Goal: Information Seeking & Learning: Learn about a topic

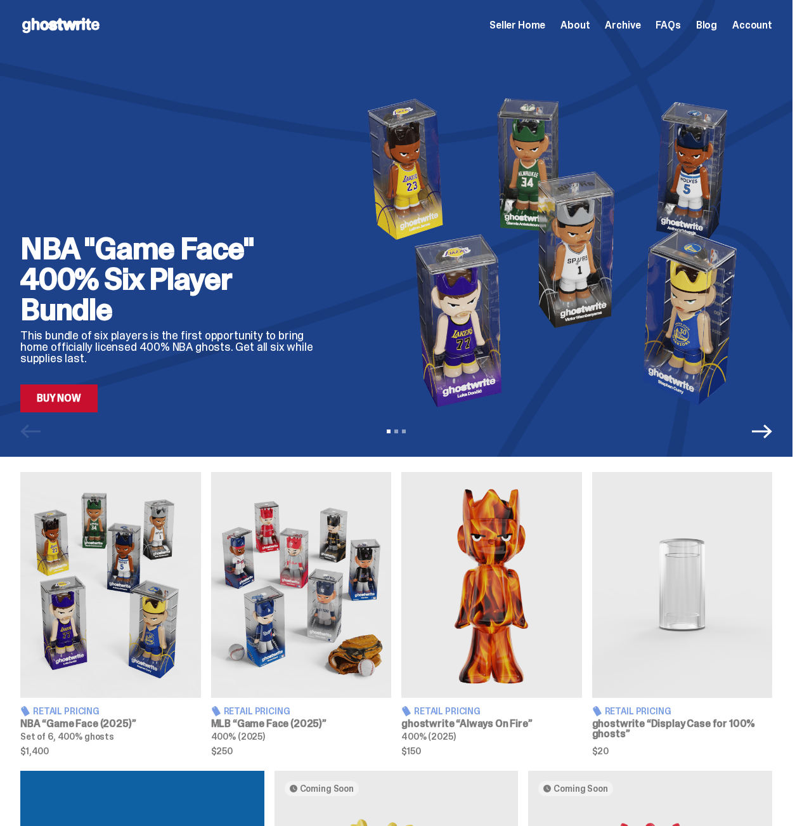
click at [604, 25] on div "Seller Home About Archive FAQs Blog Account" at bounding box center [631, 25] width 283 height 15
click at [605, 25] on div "Seller Home About Archive FAQs Blog Account" at bounding box center [631, 25] width 283 height 15
click at [620, 25] on span "Archive" at bounding box center [623, 25] width 36 height 10
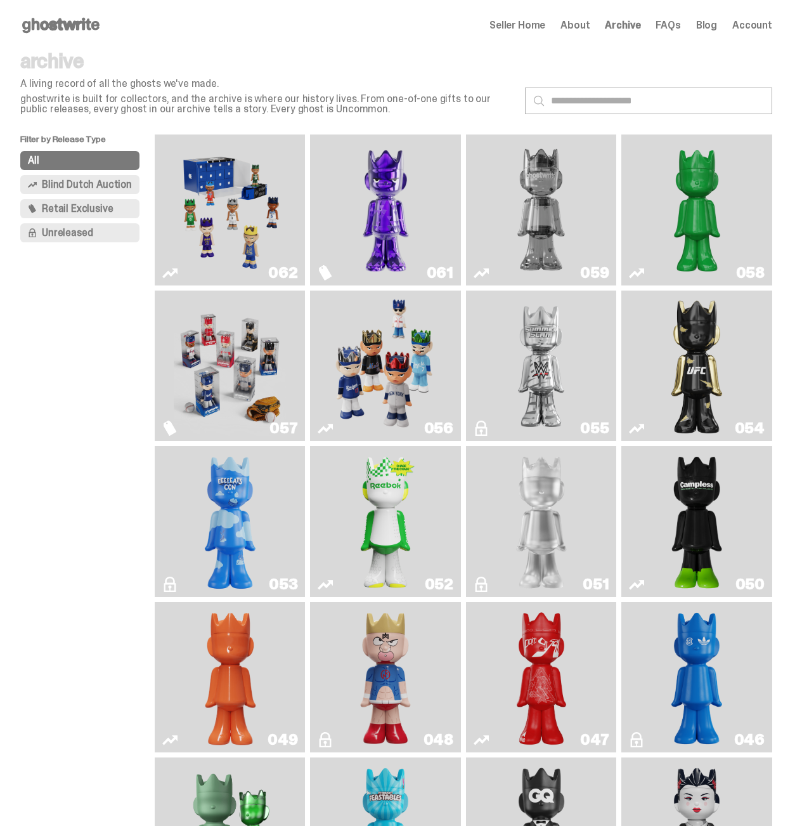
click at [384, 182] on img "Fantasy" at bounding box center [386, 209] width 112 height 141
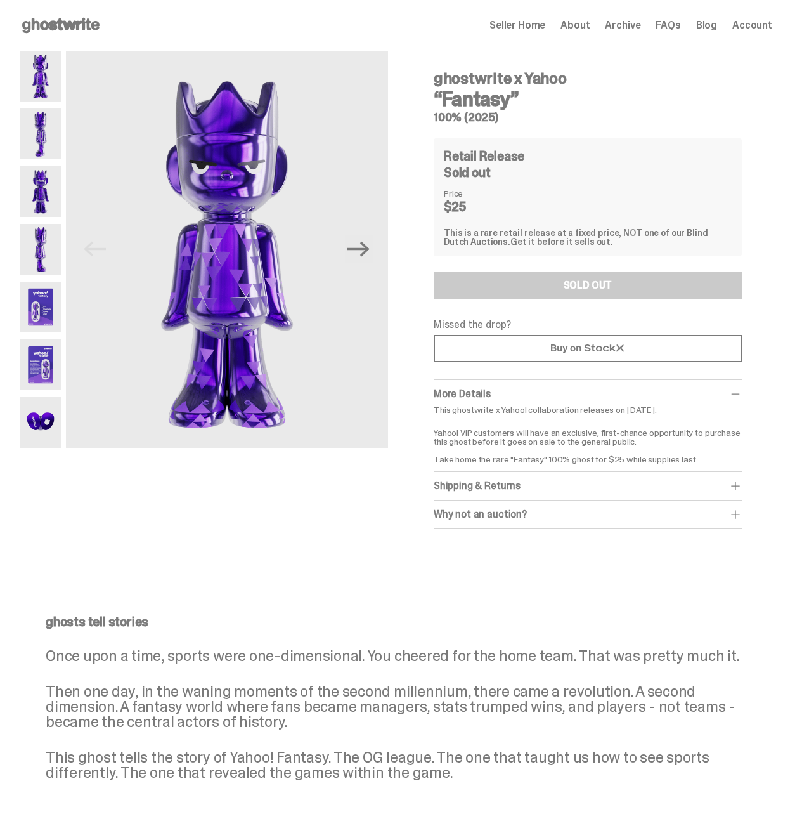
click at [635, 22] on span "Archive" at bounding box center [623, 25] width 36 height 10
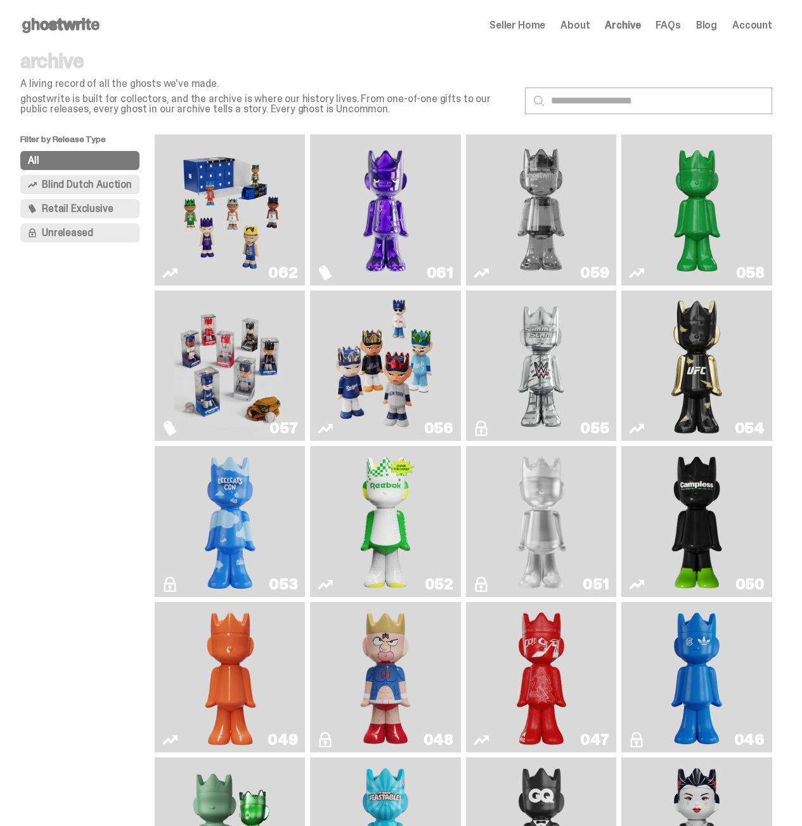
click at [432, 353] on img "Game Face (2025)" at bounding box center [386, 365] width 112 height 141
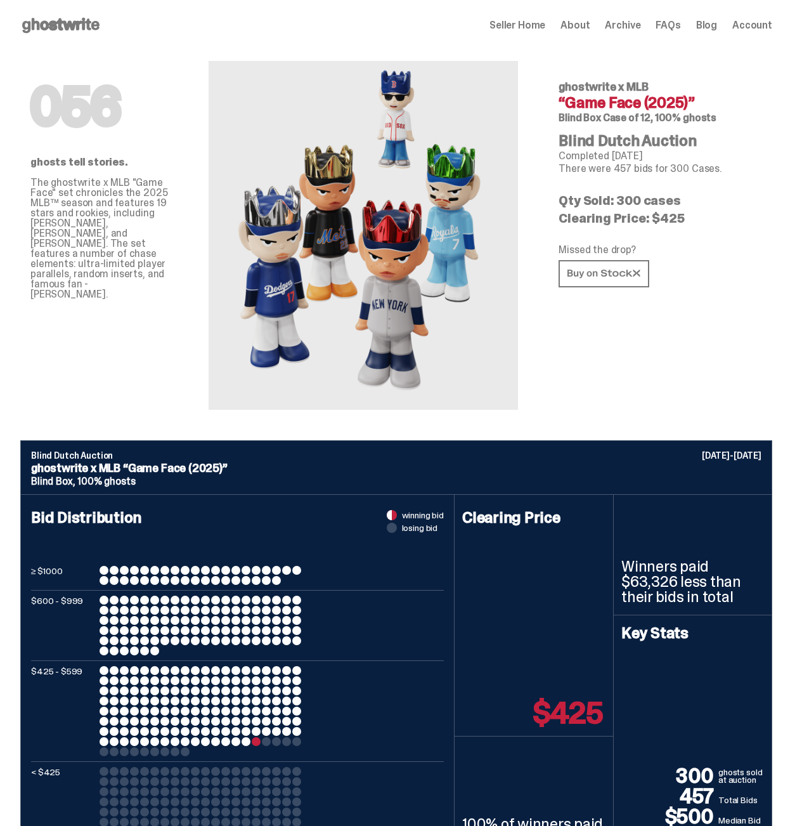
click at [685, 123] on h6 "Blind Box Case of 12, 100% ghosts" at bounding box center [661, 118] width 204 height 10
drag, startPoint x: 685, startPoint y: 145, endPoint x: 632, endPoint y: 129, distance: 55.0
click at [632, 129] on div "056 ghostwrite x MLB “Game Face (2025)” Blind Box Case of 12, 100% ghosts Blind…" at bounding box center [660, 230] width 244 height 359
copy h6 "Blind Box Case of 12, 100% ghosts"
click at [519, 218] on div at bounding box center [364, 235] width 310 height 349
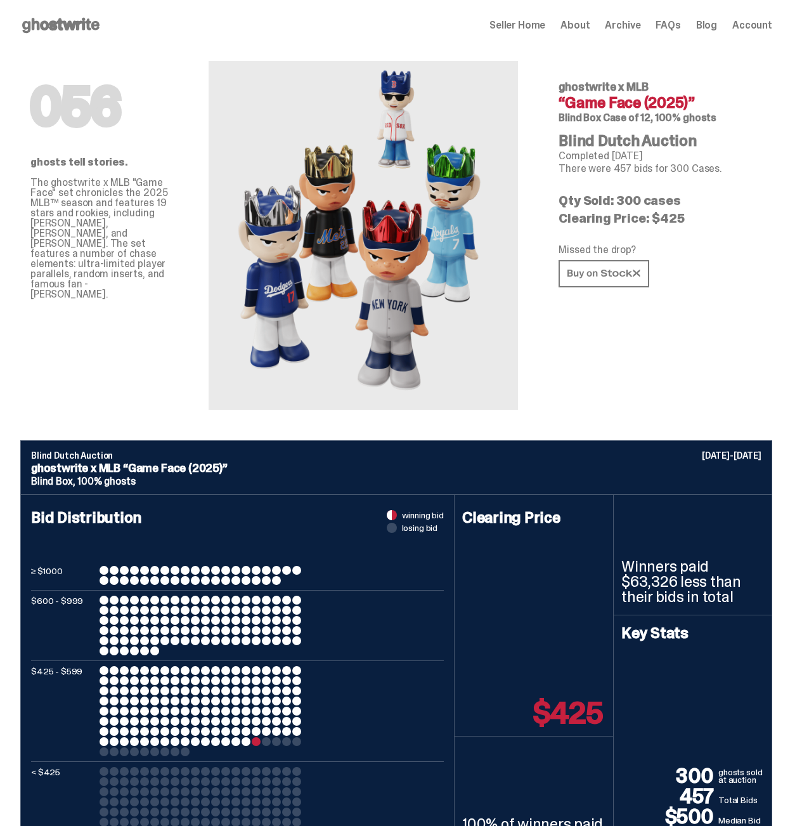
click at [671, 124] on span "Case of 12, 100% ghosts" at bounding box center [660, 117] width 114 height 13
copy h6 "Blind Box Case of 12, 100% ghosts"
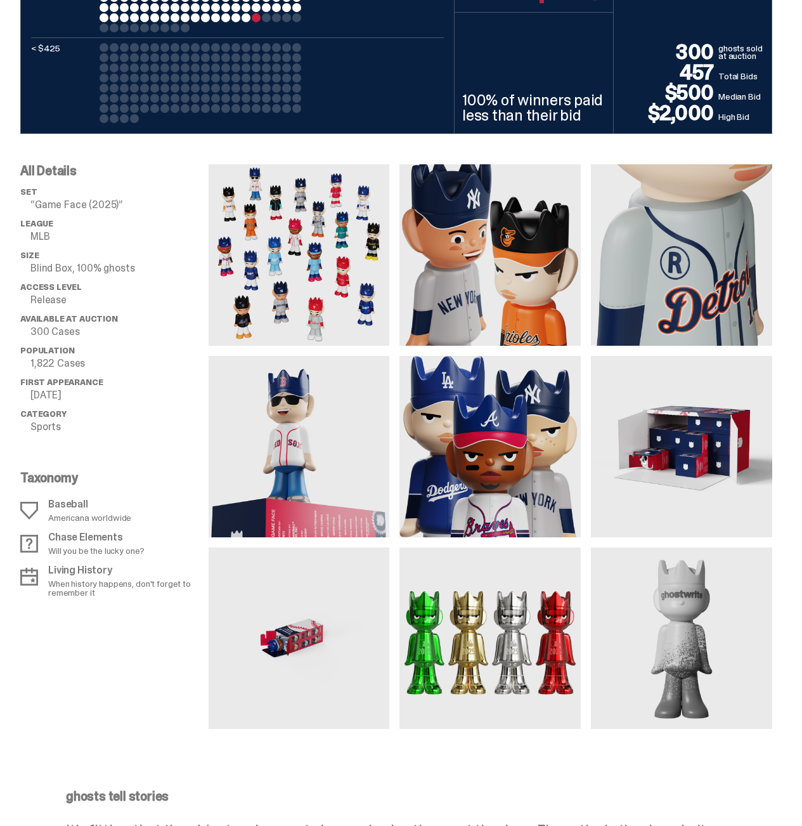
scroll to position [791, 0]
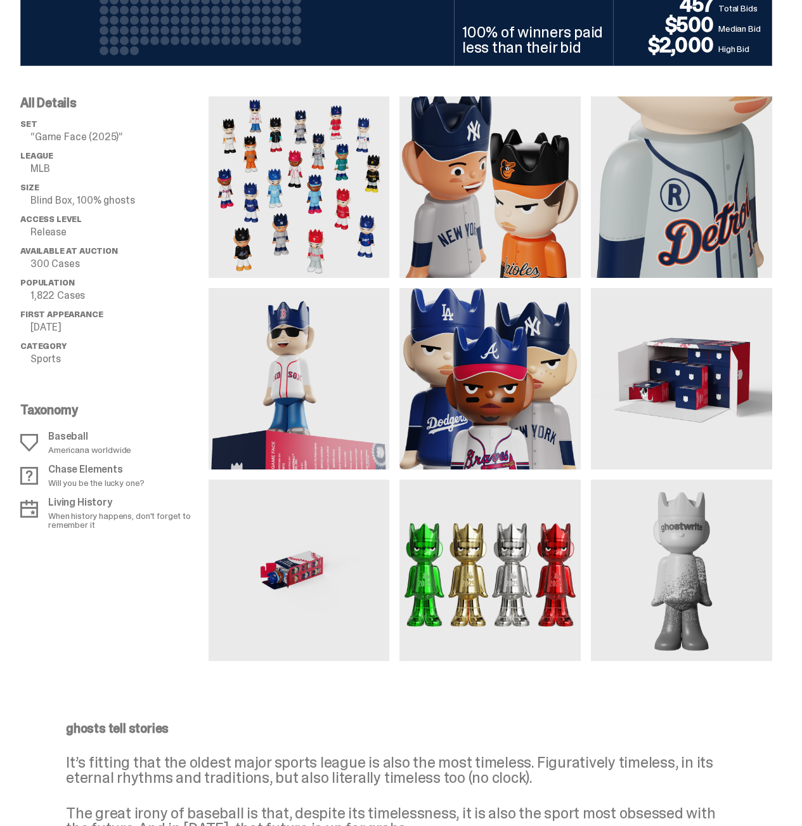
click at [114, 205] on p "Blind Box, 100% ghosts" at bounding box center [119, 200] width 178 height 10
click at [91, 269] on p "300 Cases" at bounding box center [119, 264] width 178 height 10
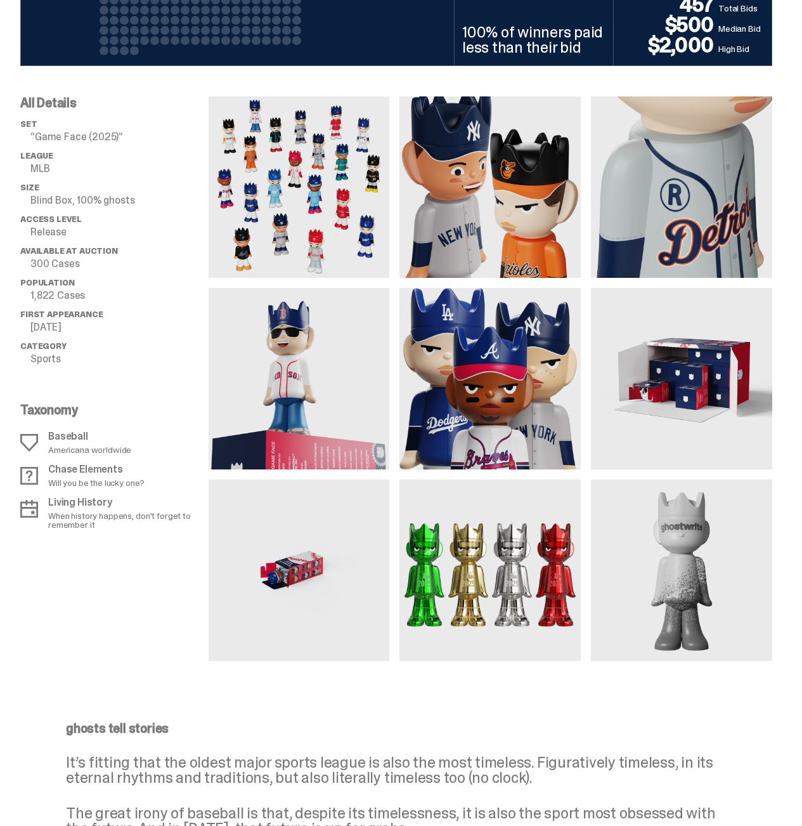
click at [86, 301] on p "1,822 Cases" at bounding box center [119, 295] width 178 height 10
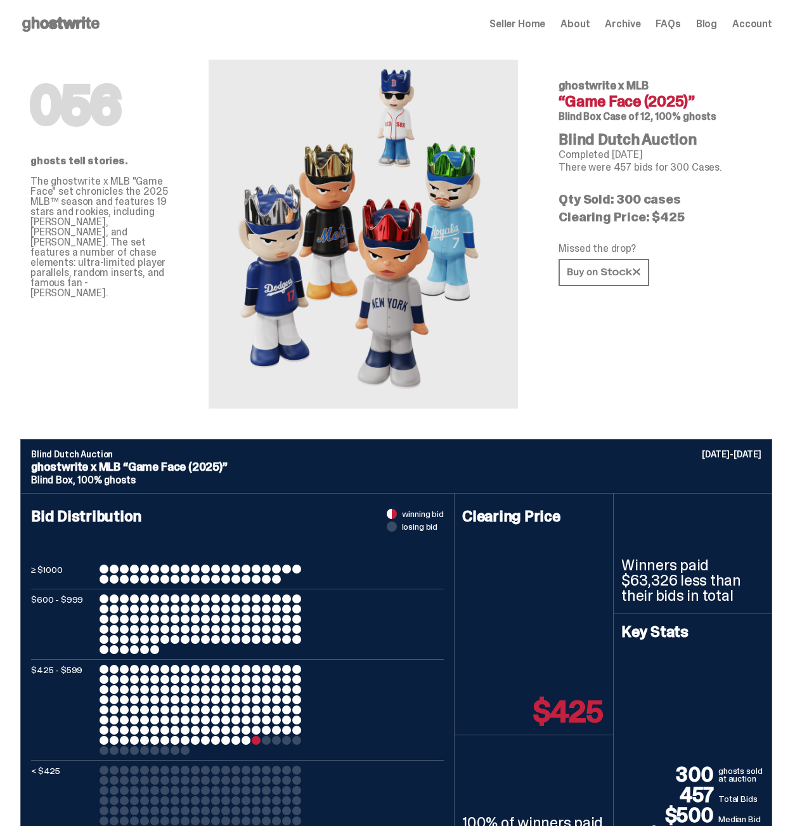
scroll to position [0, 0]
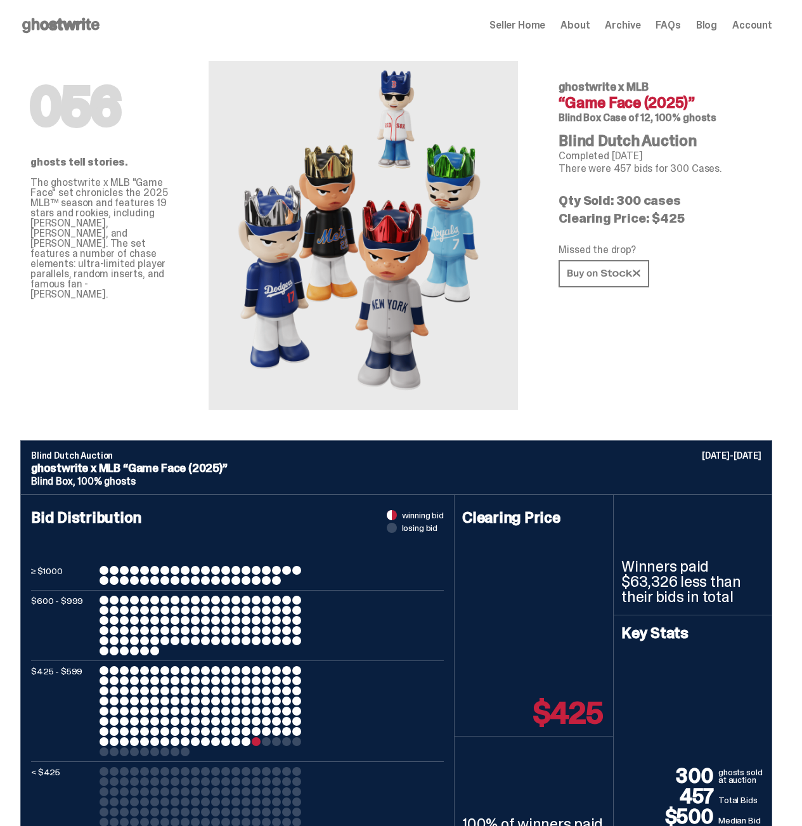
click at [732, 174] on p "There were 457 bids for 300 Cases." at bounding box center [661, 169] width 204 height 10
